Goal: Task Accomplishment & Management: Manage account settings

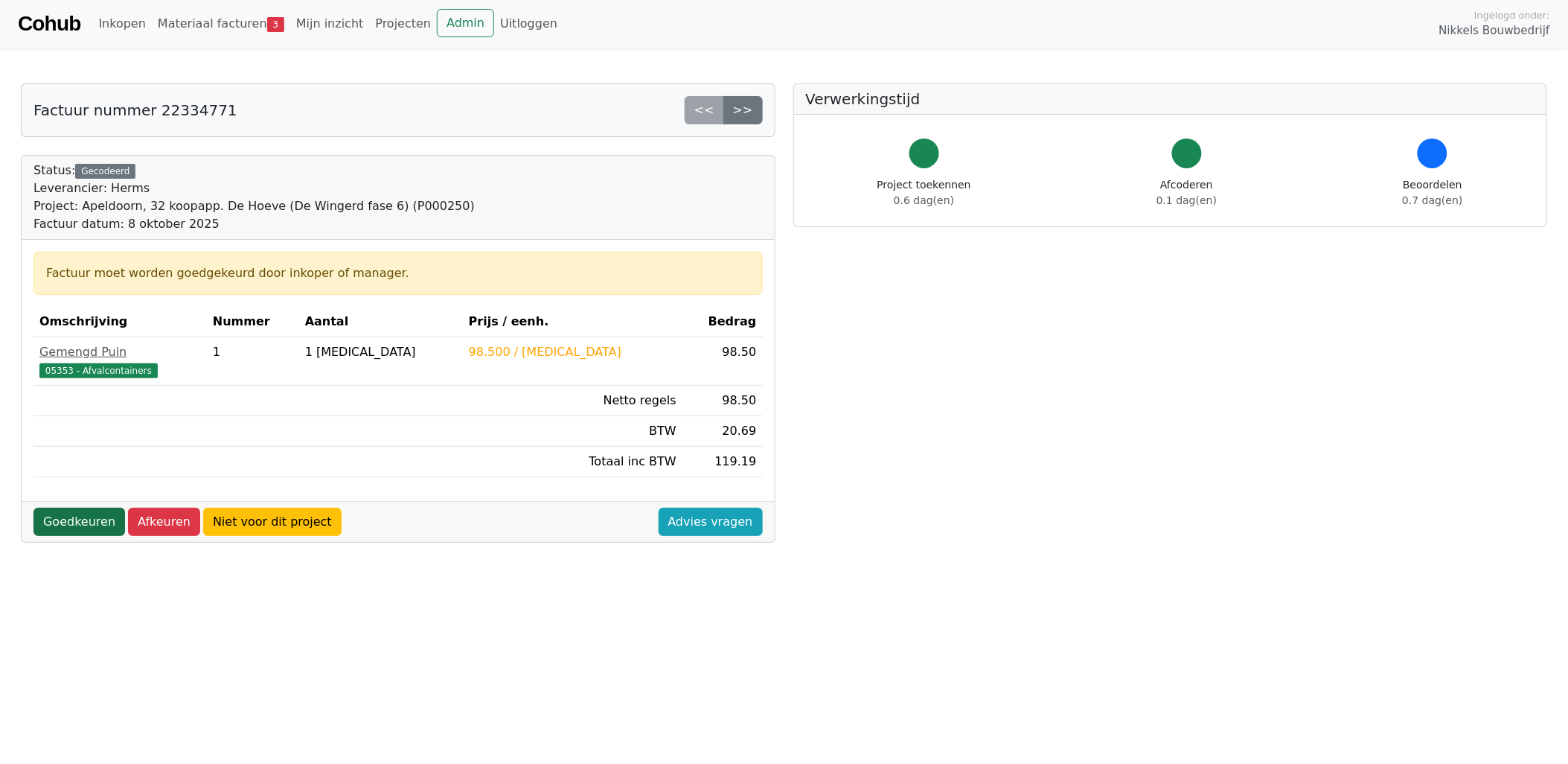
click at [72, 522] on link "Goedkeuren" at bounding box center [79, 522] width 92 height 29
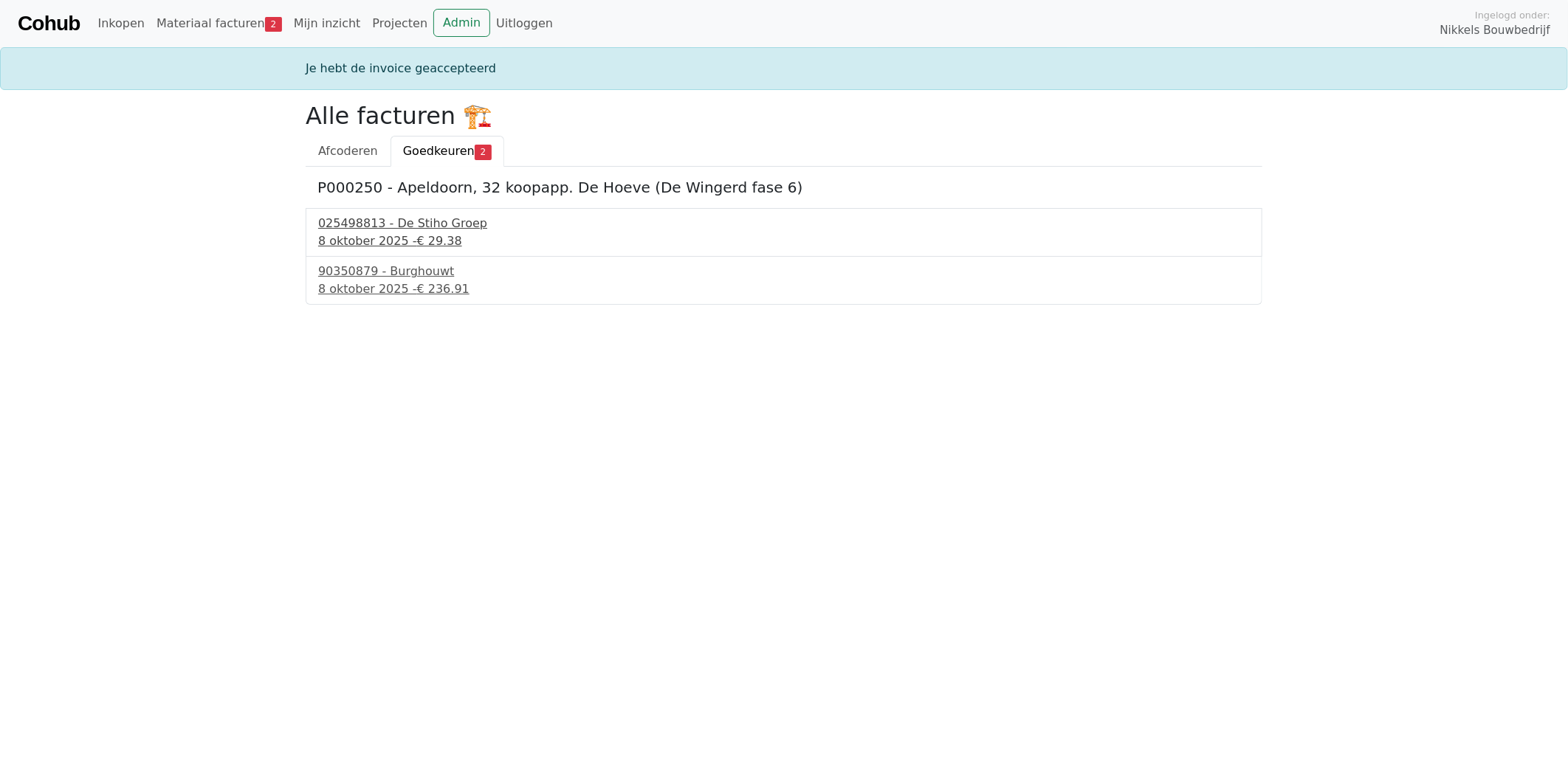
click at [432, 241] on span "€ 29.38" at bounding box center [439, 240] width 45 height 14
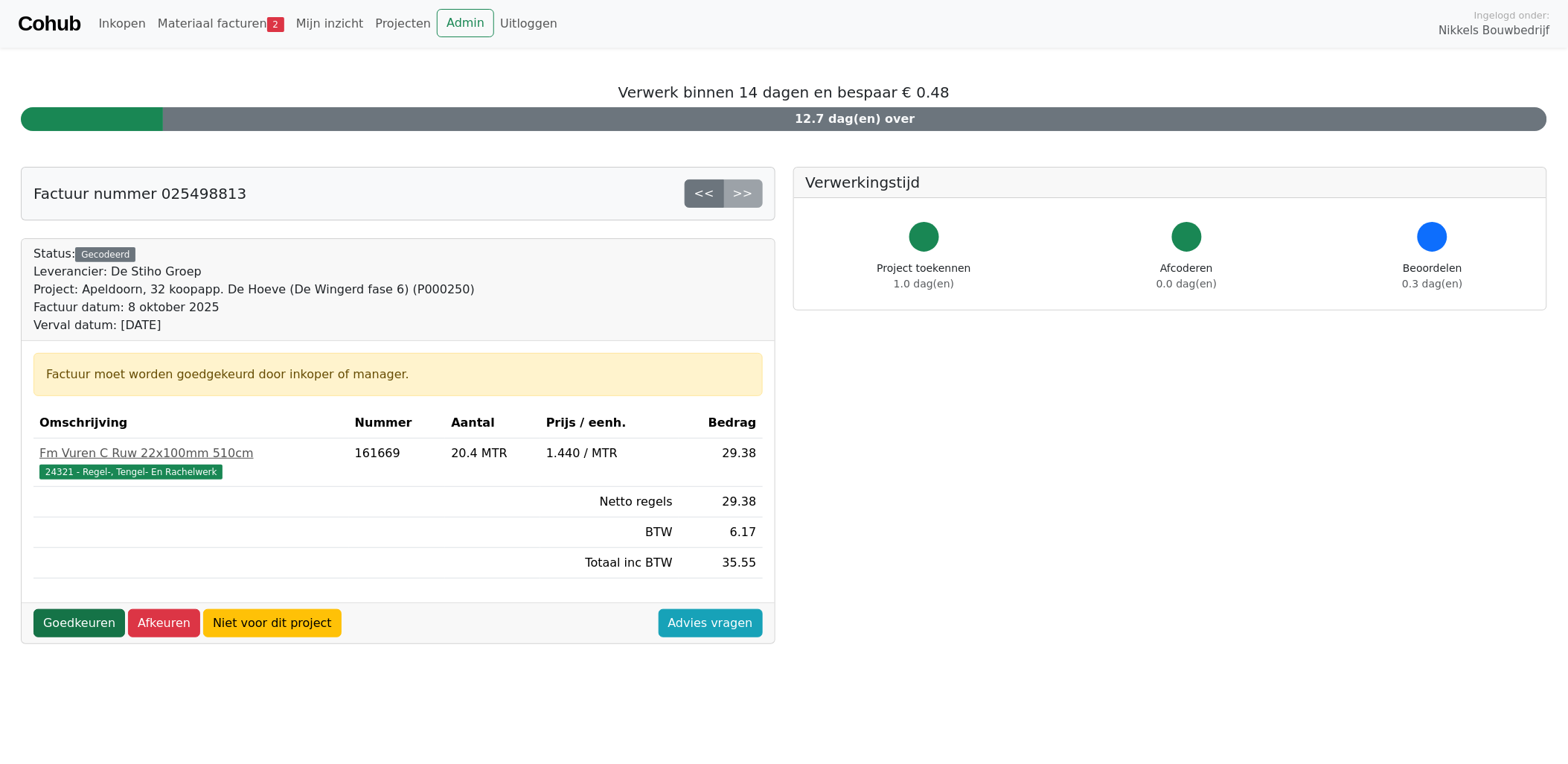
click at [87, 625] on link "Goedkeuren" at bounding box center [79, 623] width 92 height 29
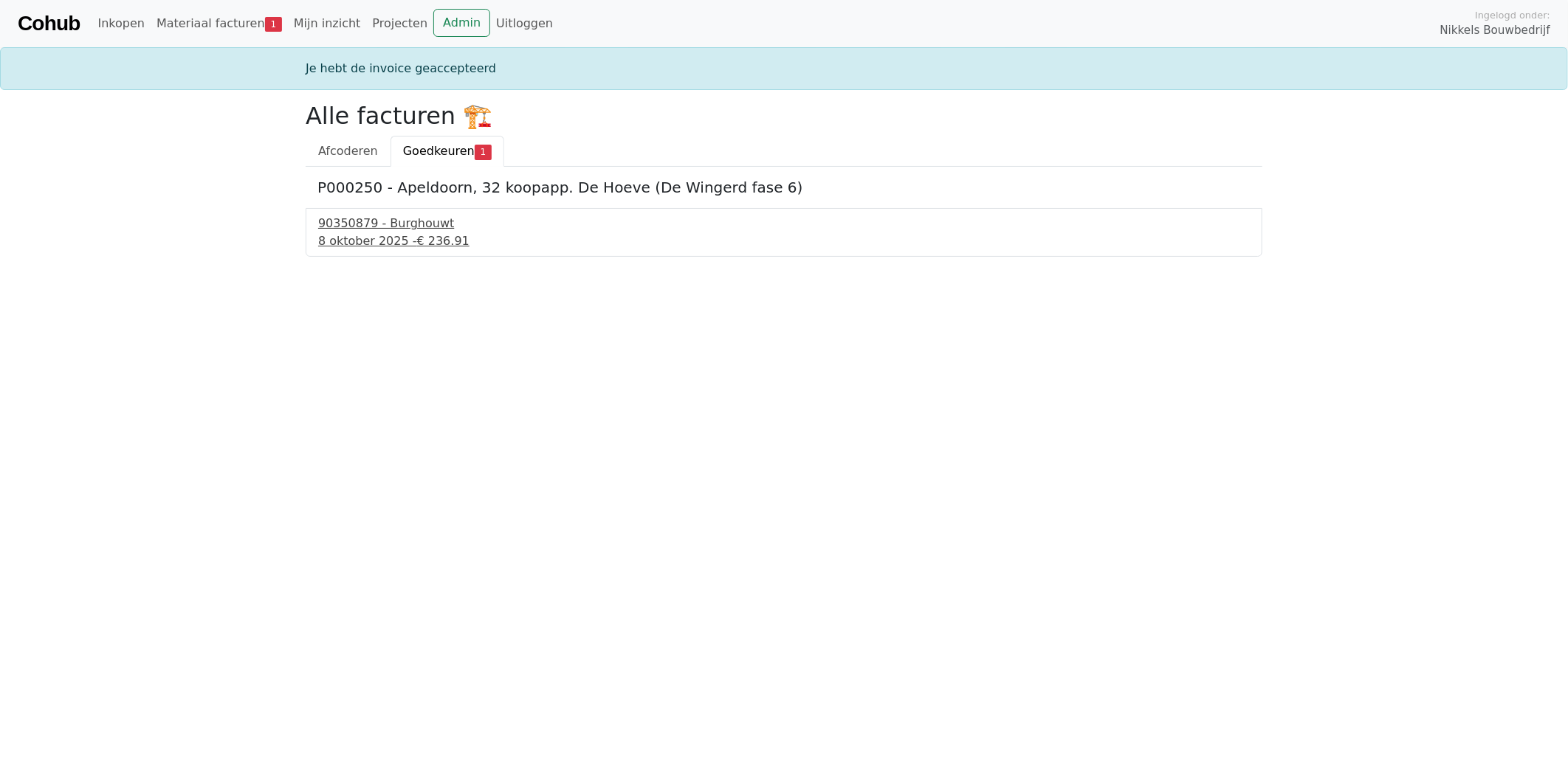
click at [436, 241] on span "€ 236.91" at bounding box center [443, 240] width 52 height 14
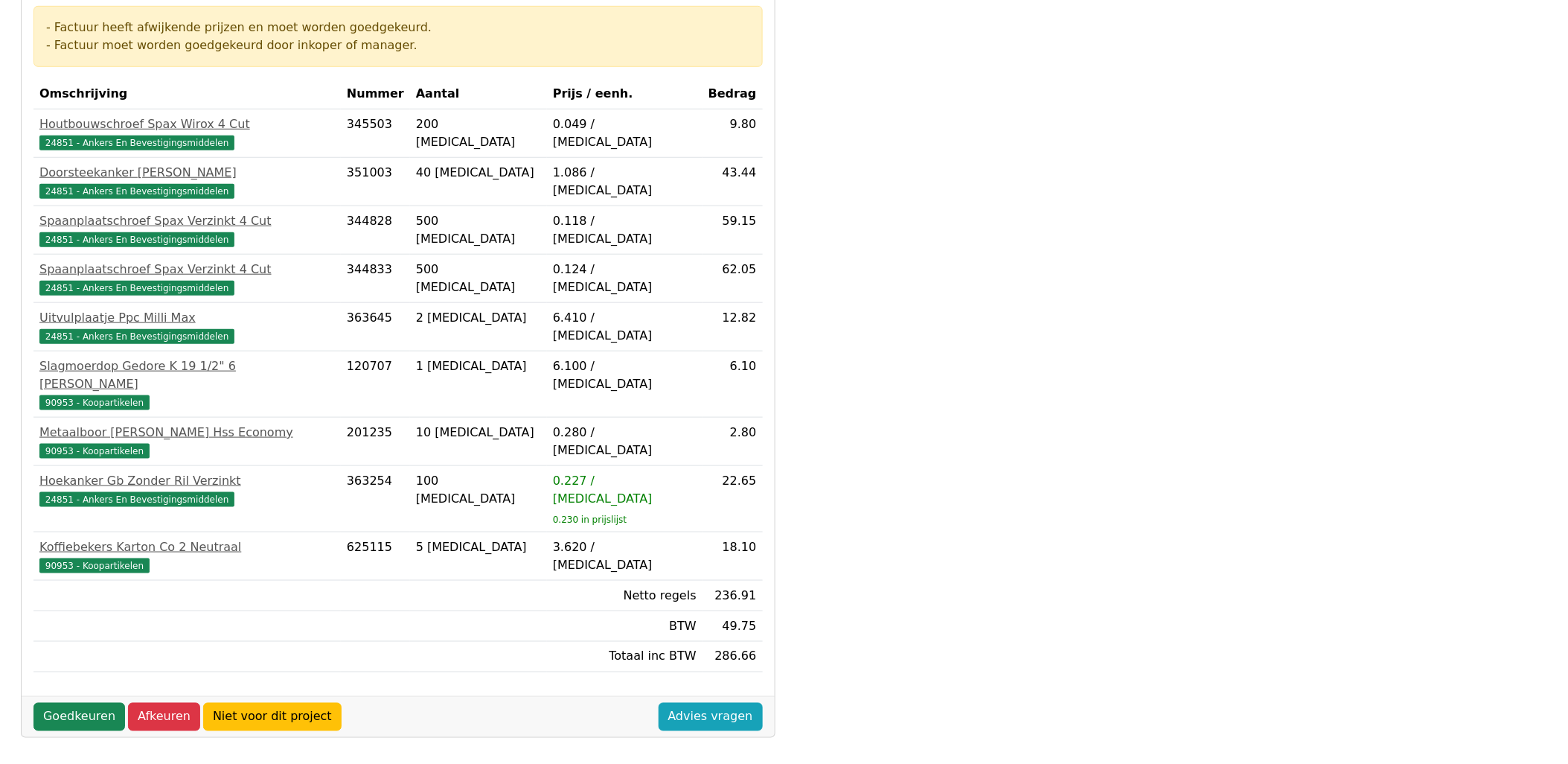
scroll to position [423, 0]
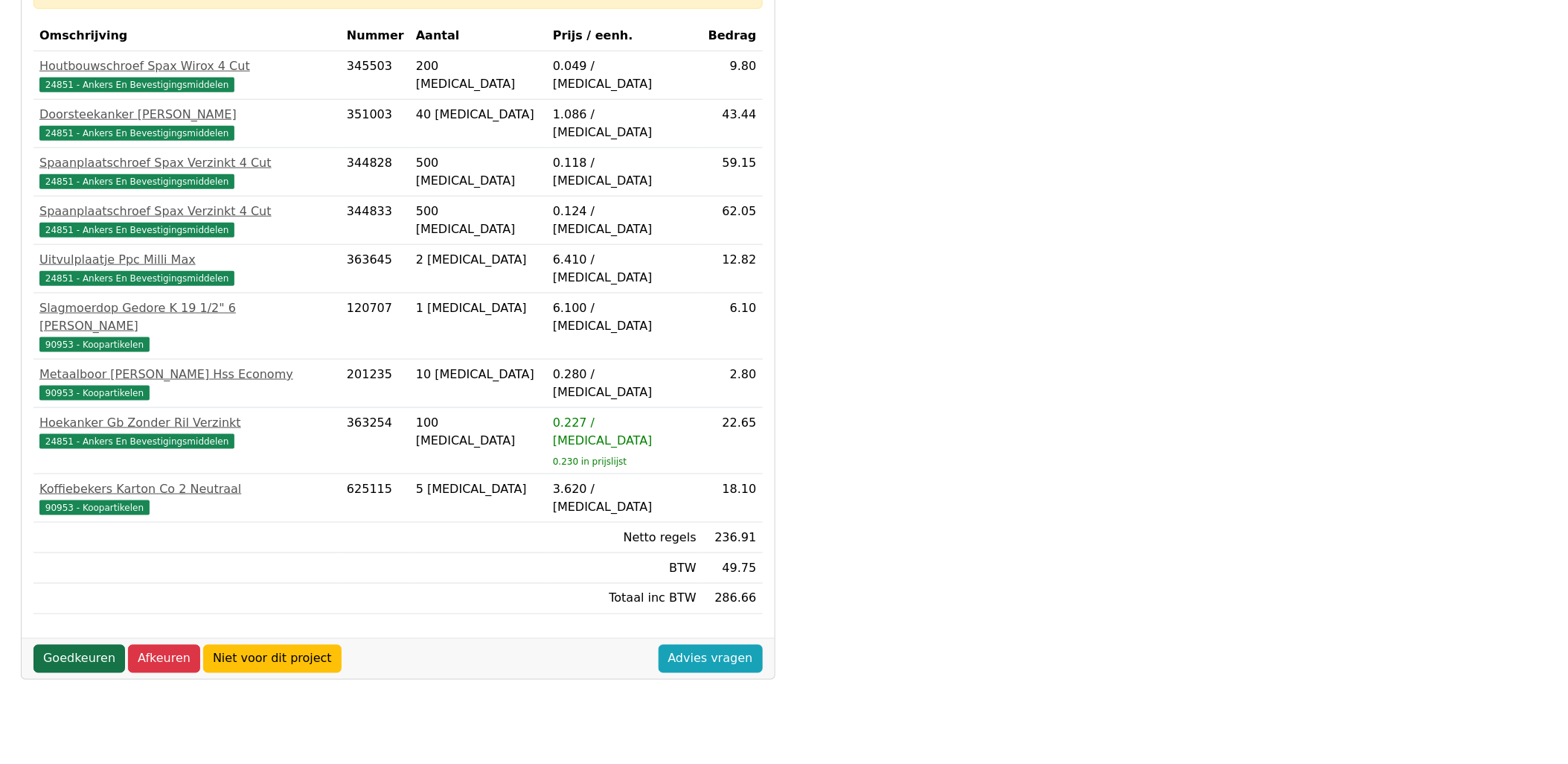
click at [55, 645] on link "Goedkeuren" at bounding box center [79, 659] width 92 height 29
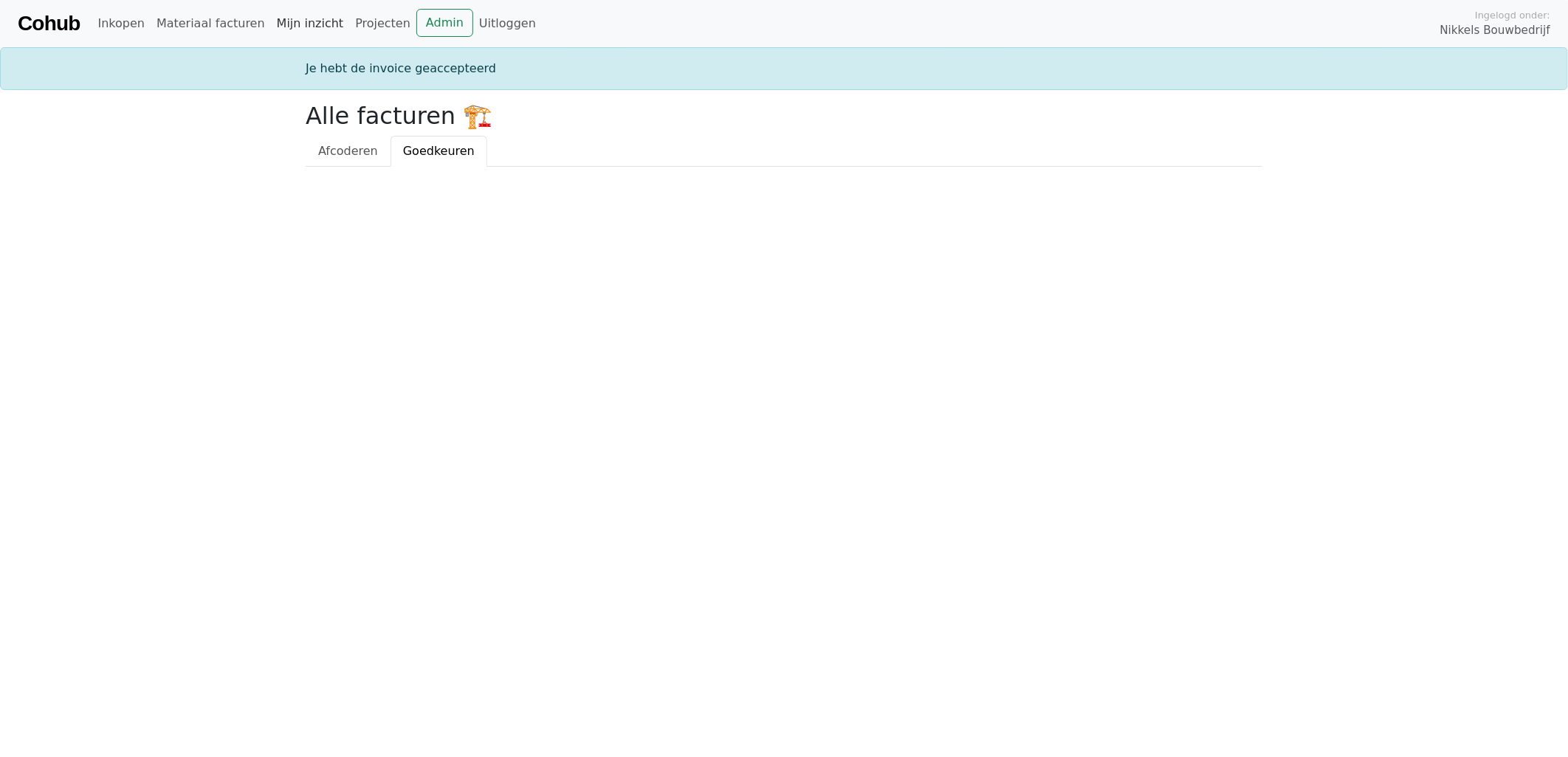
click at [297, 19] on link "Mijn inzicht" at bounding box center [311, 24] width 79 height 30
